Goal: Information Seeking & Learning: Find specific page/section

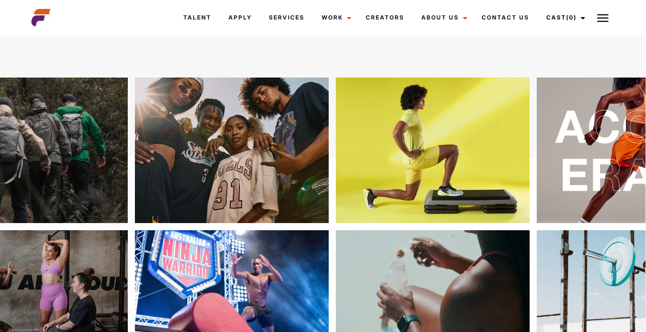
scroll to position [0, 0]
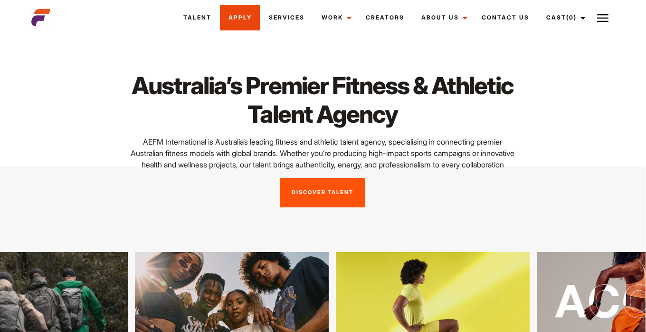
click at [244, 20] on link "Apply" at bounding box center [240, 18] width 40 height 26
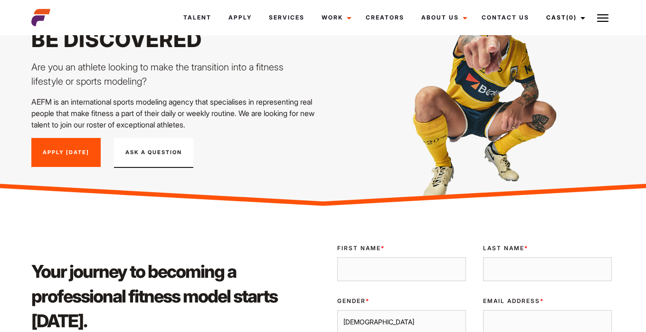
scroll to position [60, 0]
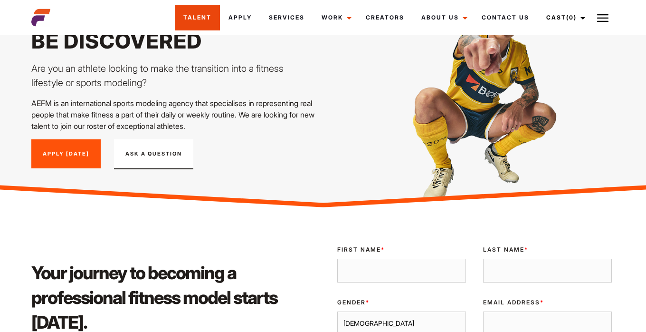
click at [199, 16] on link "Talent" at bounding box center [197, 18] width 45 height 26
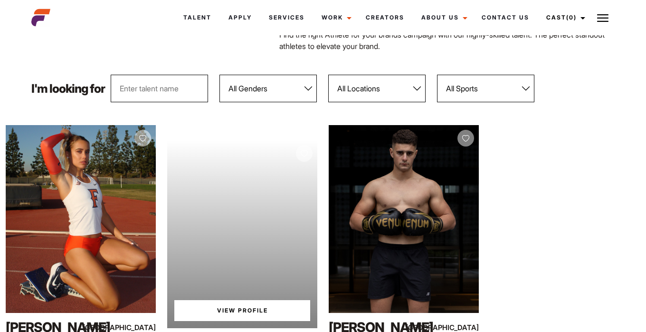
scroll to position [126, 0]
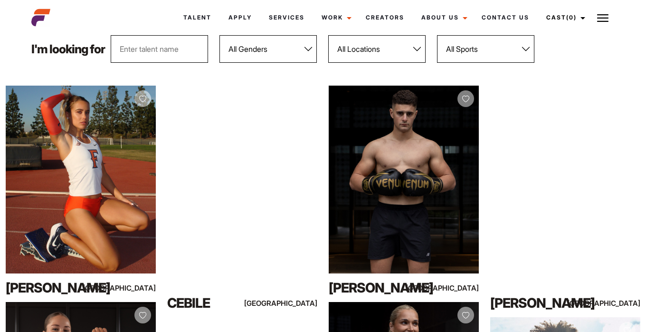
click at [172, 49] on input "text" at bounding box center [159, 49] width 97 height 28
type input "C"
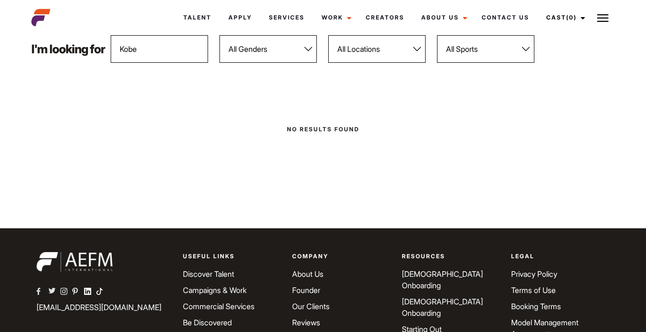
click at [204, 50] on input "Kobe" at bounding box center [159, 49] width 97 height 28
type input "K"
click at [197, 17] on link "Talent" at bounding box center [197, 18] width 45 height 26
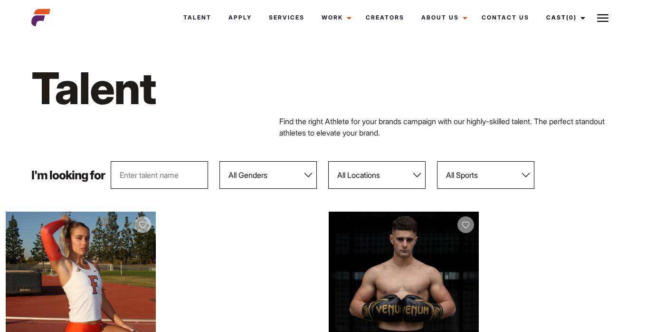
click at [152, 188] on input "text" at bounding box center [159, 175] width 97 height 28
type input "Kobe"
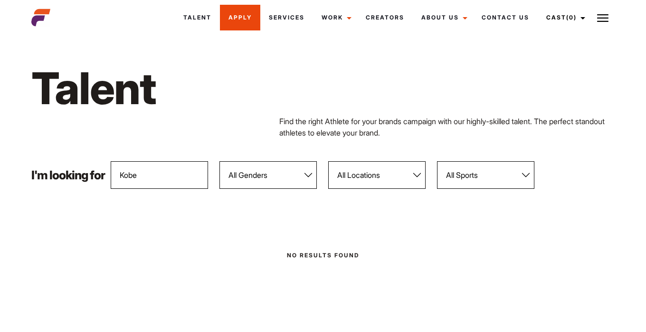
click at [243, 19] on link "Apply" at bounding box center [240, 18] width 40 height 26
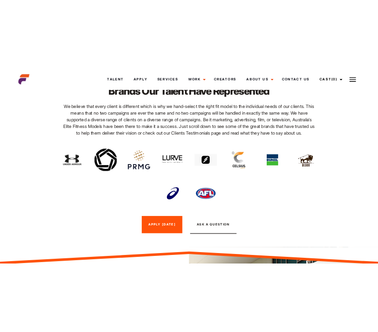
scroll to position [683, 0]
